Goal: Task Accomplishment & Management: Use online tool/utility

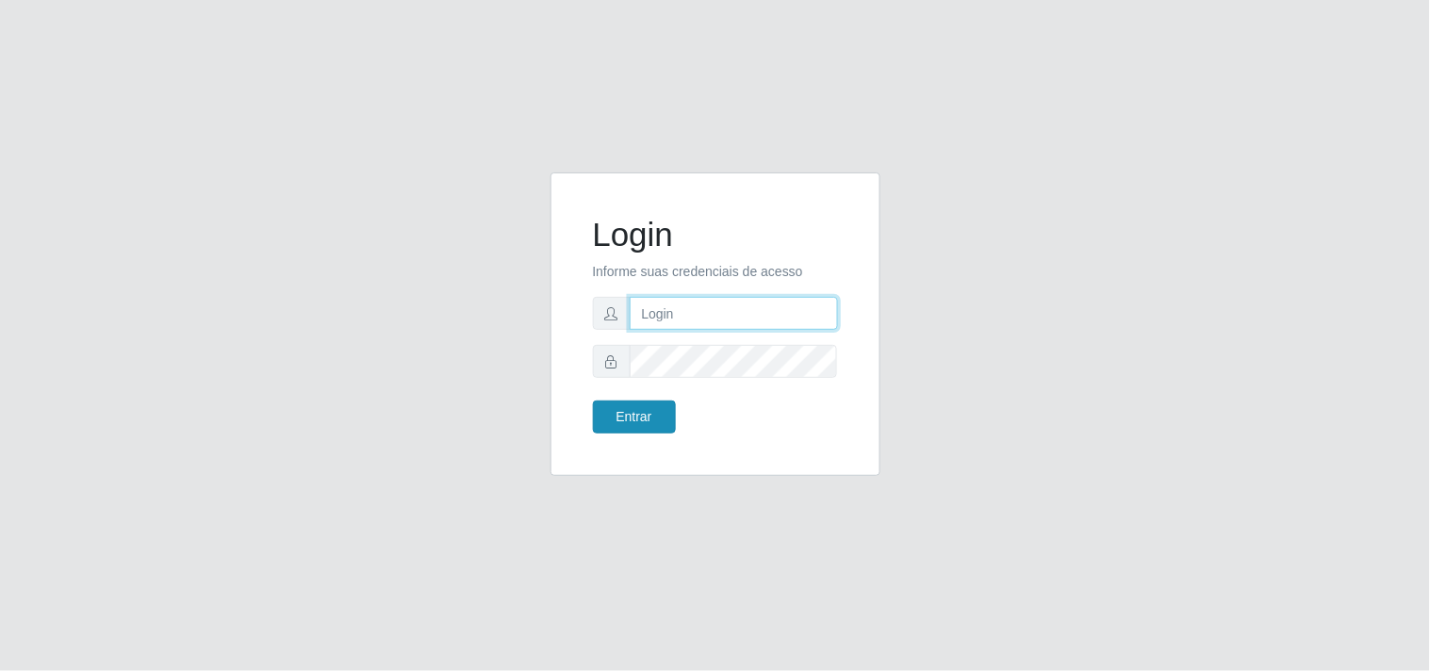
type input "[EMAIL_ADDRESS][DOMAIN_NAME]"
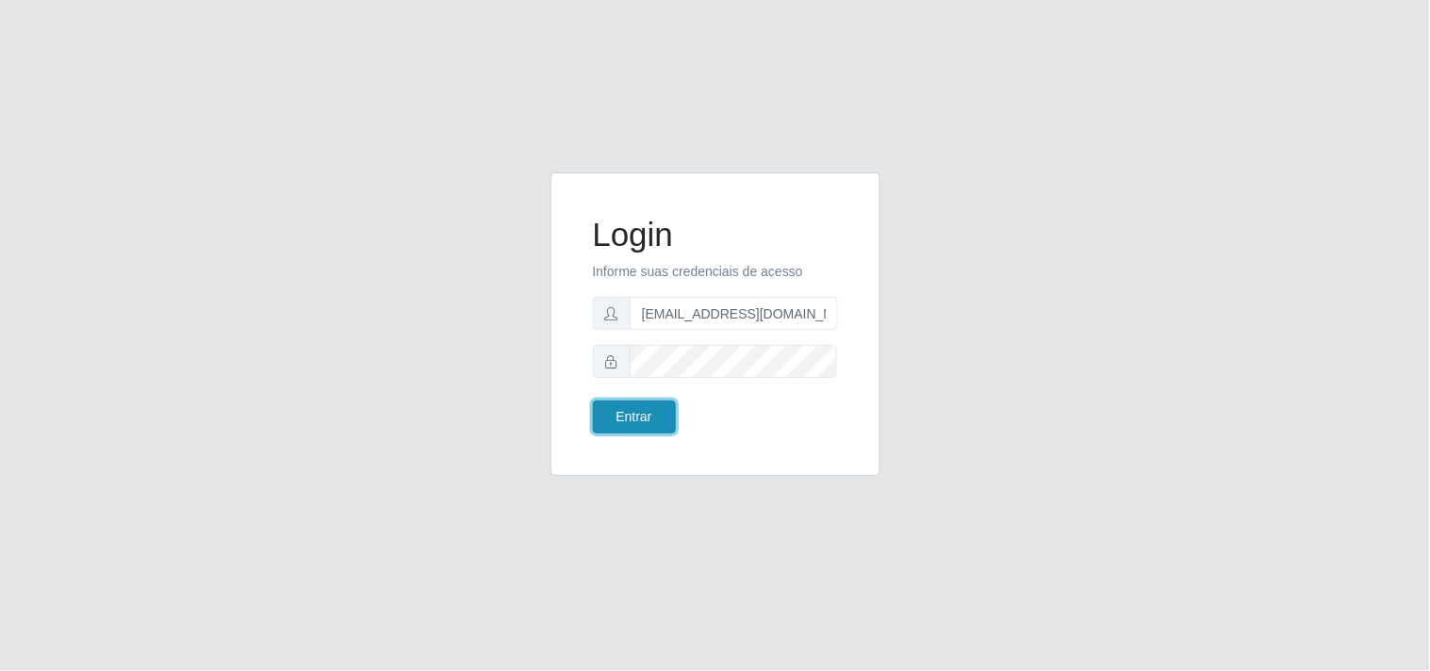
click at [646, 421] on button "Entrar" at bounding box center [634, 417] width 83 height 33
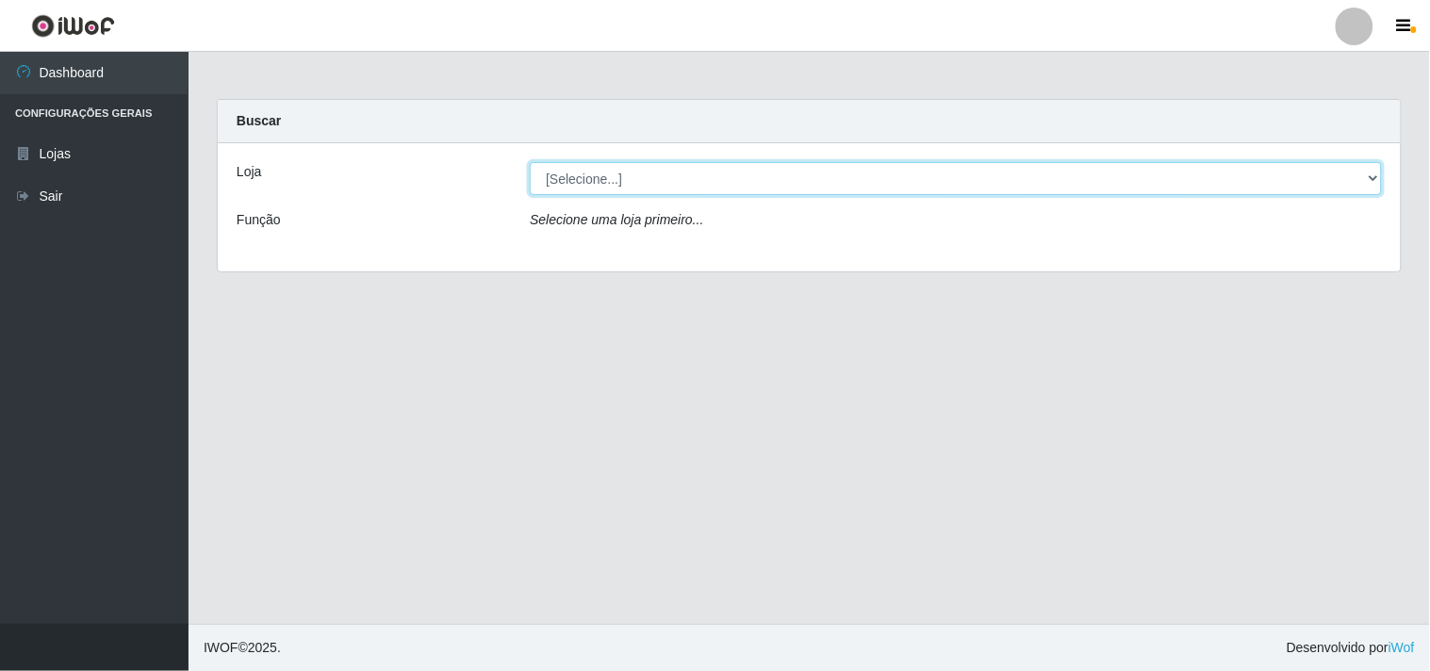
click at [1369, 170] on select "[Selecione...] Hiper Queiroz - [GEOGRAPHIC_DATA]" at bounding box center [956, 178] width 852 height 33
select select "514"
click at [530, 162] on select "[Selecione...] Hiper Queiroz - [GEOGRAPHIC_DATA]" at bounding box center [956, 178] width 852 height 33
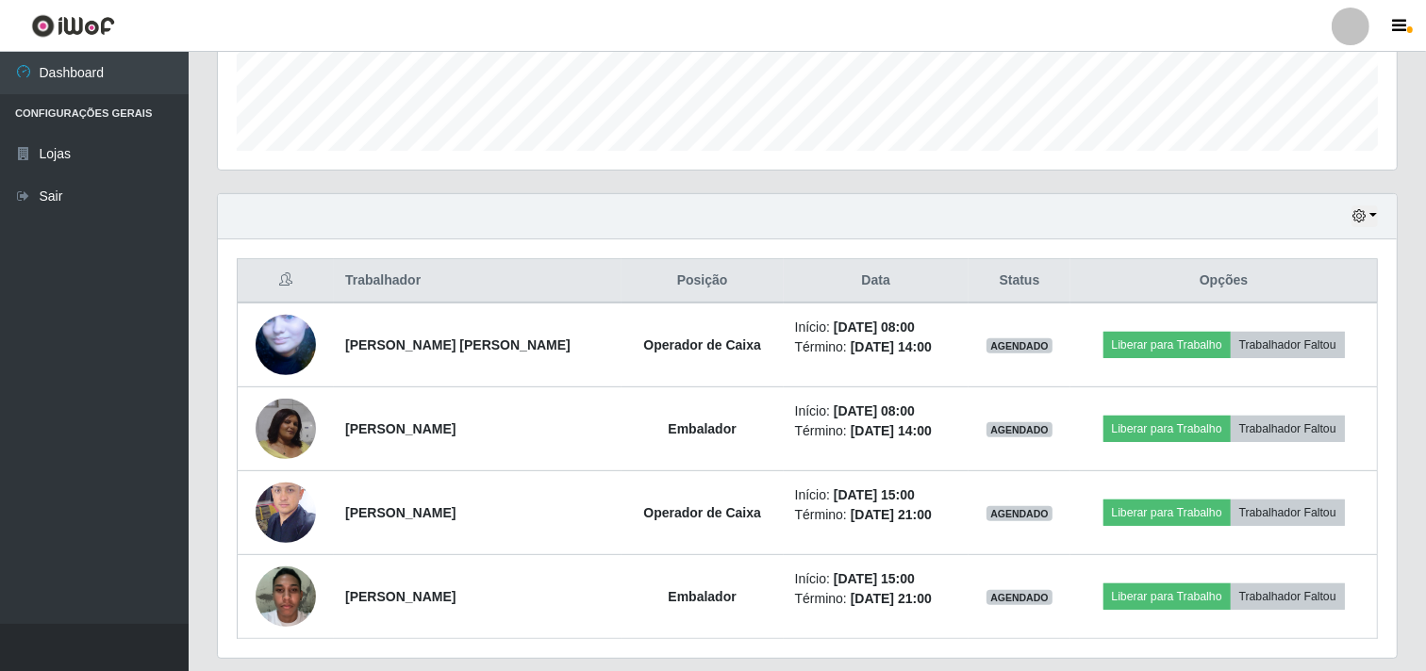
scroll to position [581, 0]
